Goal: Task Accomplishment & Management: Manage account settings

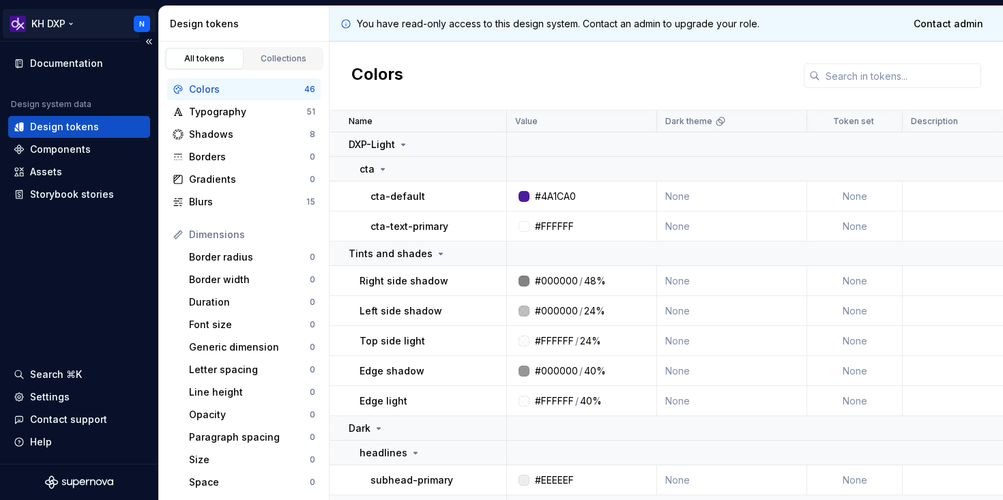
click at [138, 23] on html "KH DXP N Documentation Design system data Design tokens Components Assets Story…" at bounding box center [501, 250] width 1003 height 500
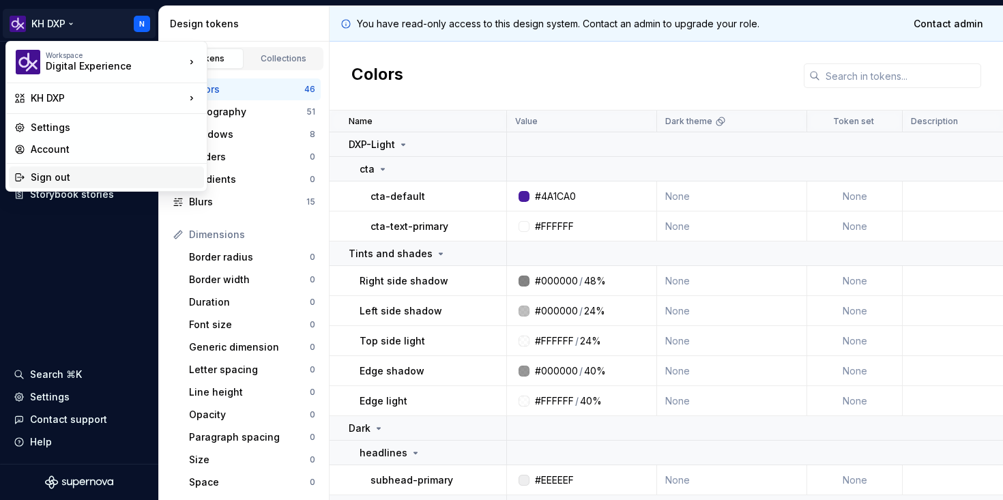
click at [112, 175] on div "Sign out" at bounding box center [115, 178] width 168 height 14
